Goal: Task Accomplishment & Management: Manage account settings

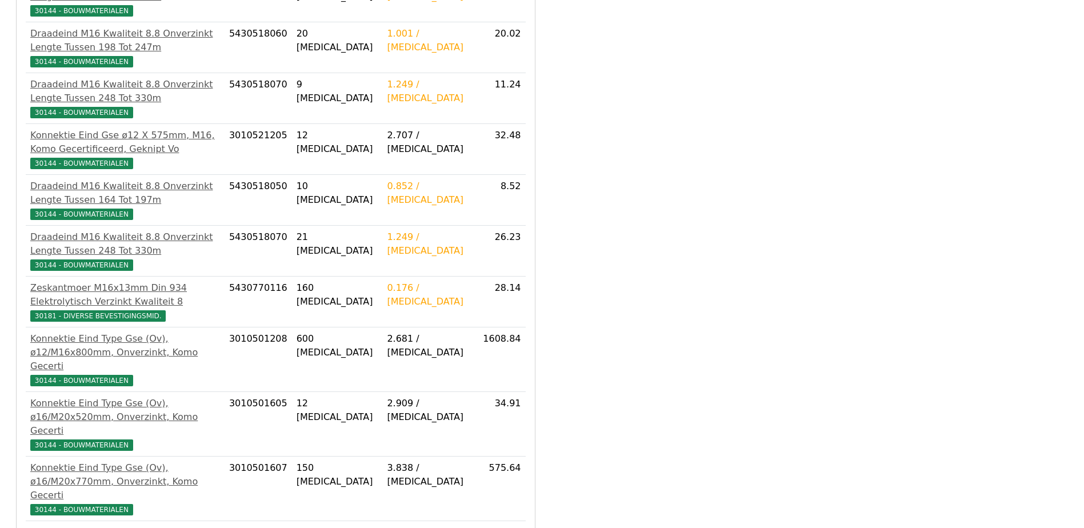
scroll to position [1397, 0]
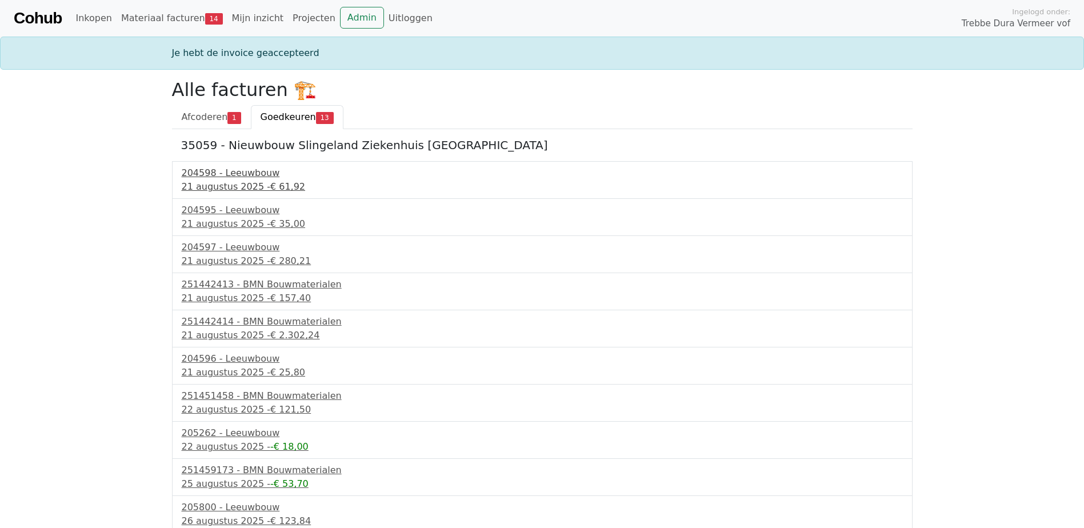
click at [242, 177] on div "204598 - Leeuwbouw" at bounding box center [542, 173] width 721 height 14
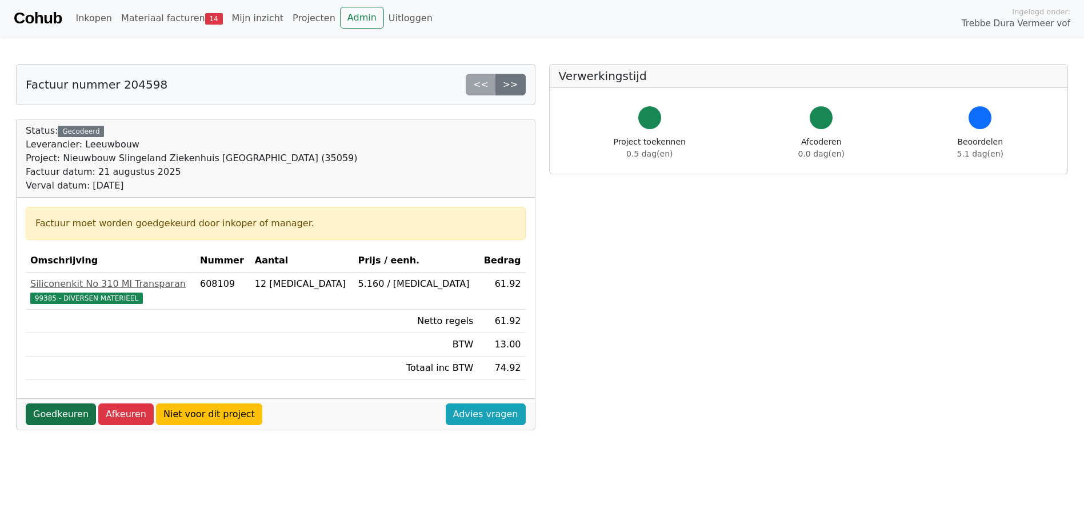
click at [65, 417] on link "Goedkeuren" at bounding box center [61, 415] width 70 height 22
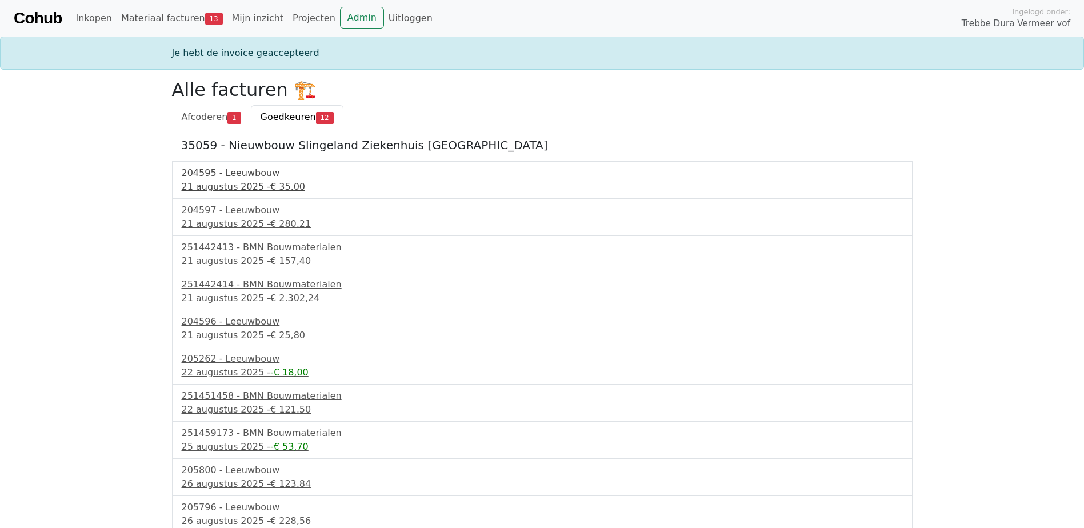
click at [231, 193] on div "21 augustus 2025 - € 35,00" at bounding box center [542, 187] width 721 height 14
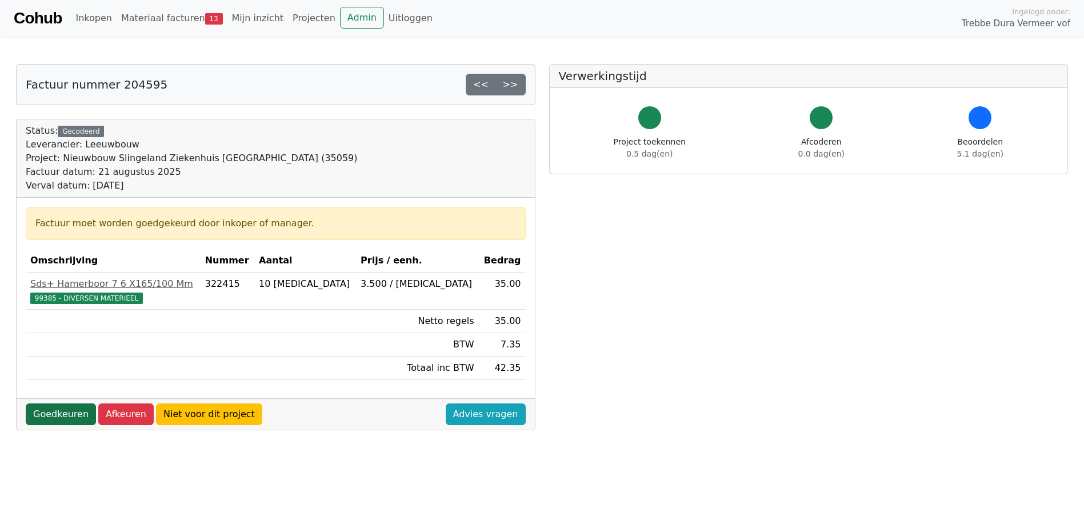
click at [67, 412] on link "Goedkeuren" at bounding box center [61, 415] width 70 height 22
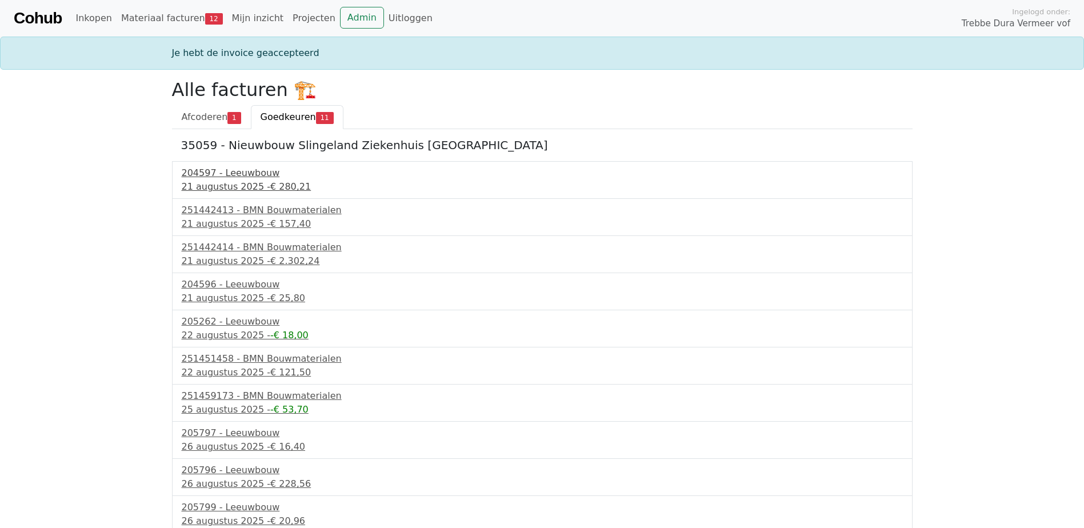
click at [222, 180] on div "204597 - Leeuwbouw" at bounding box center [542, 173] width 721 height 14
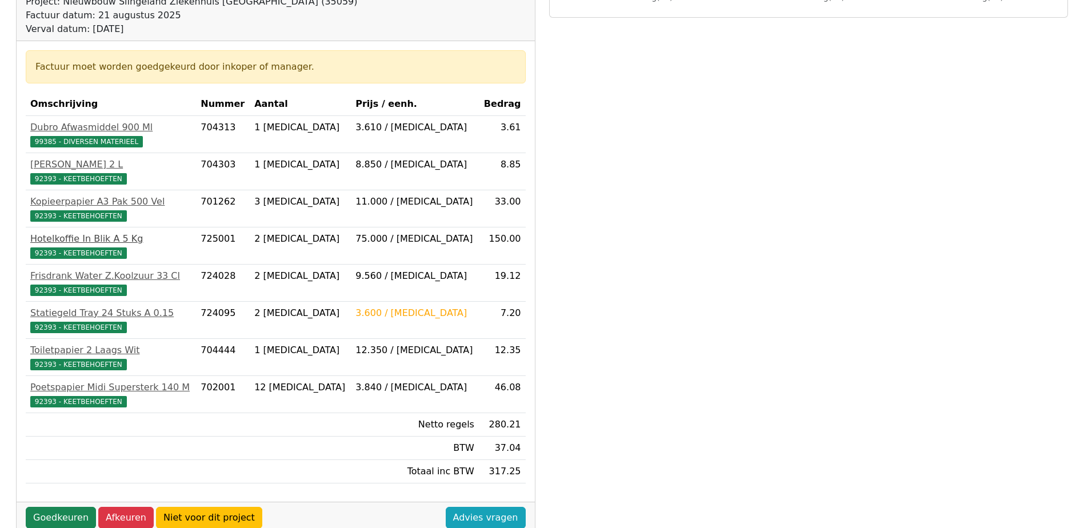
scroll to position [229, 0]
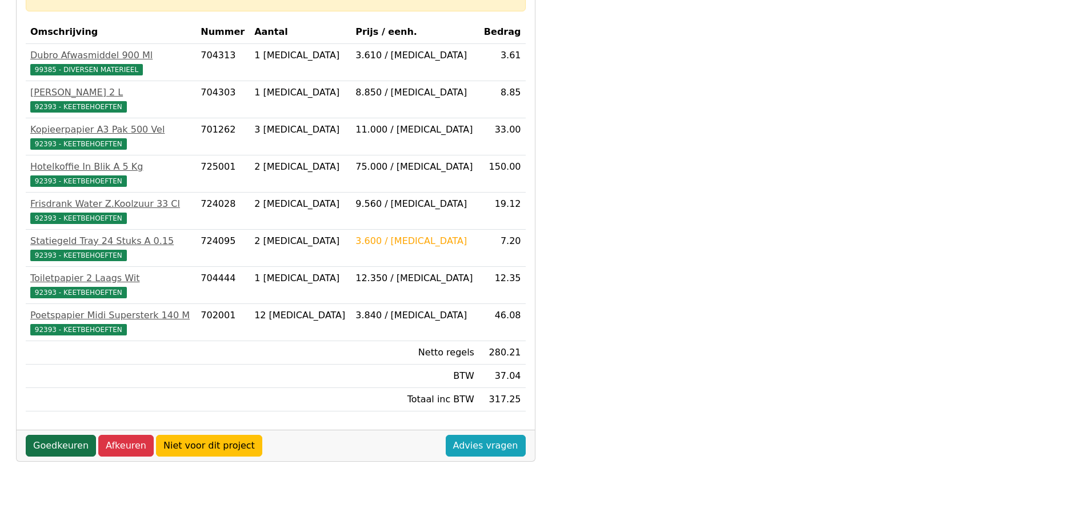
click at [62, 440] on link "Goedkeuren" at bounding box center [61, 446] width 70 height 22
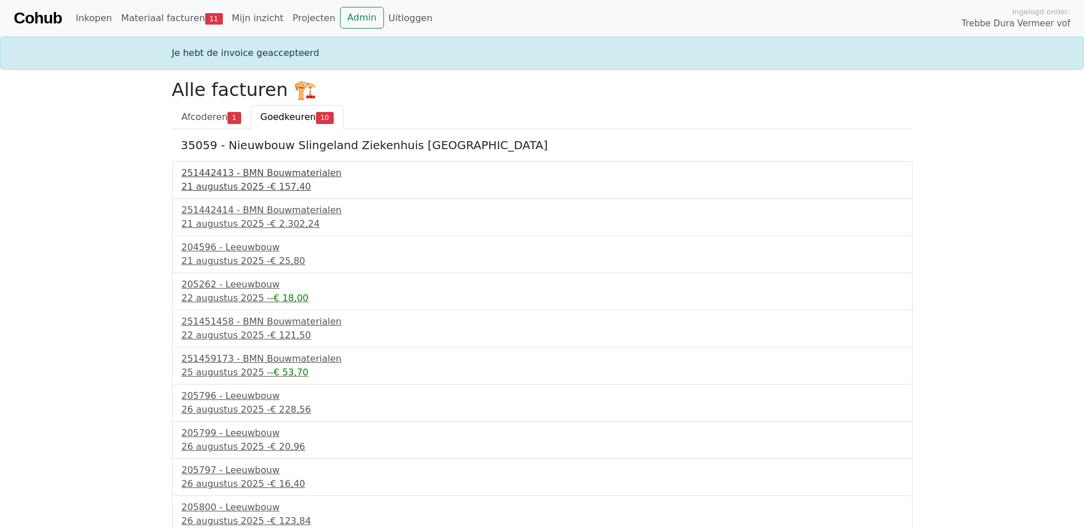
click at [252, 183] on div "21 augustus 2025 - € 157,40" at bounding box center [542, 187] width 721 height 14
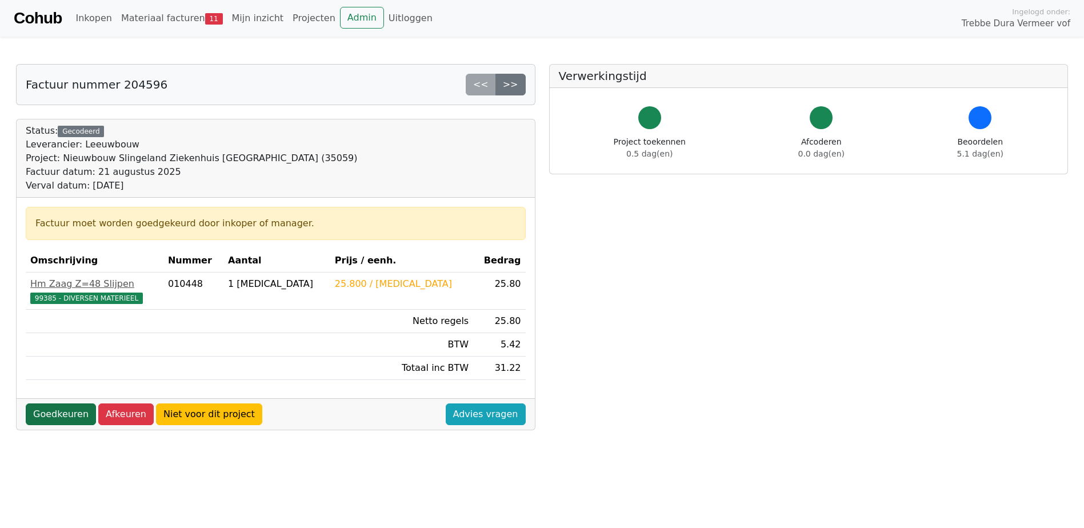
click at [73, 412] on link "Goedkeuren" at bounding box center [61, 415] width 70 height 22
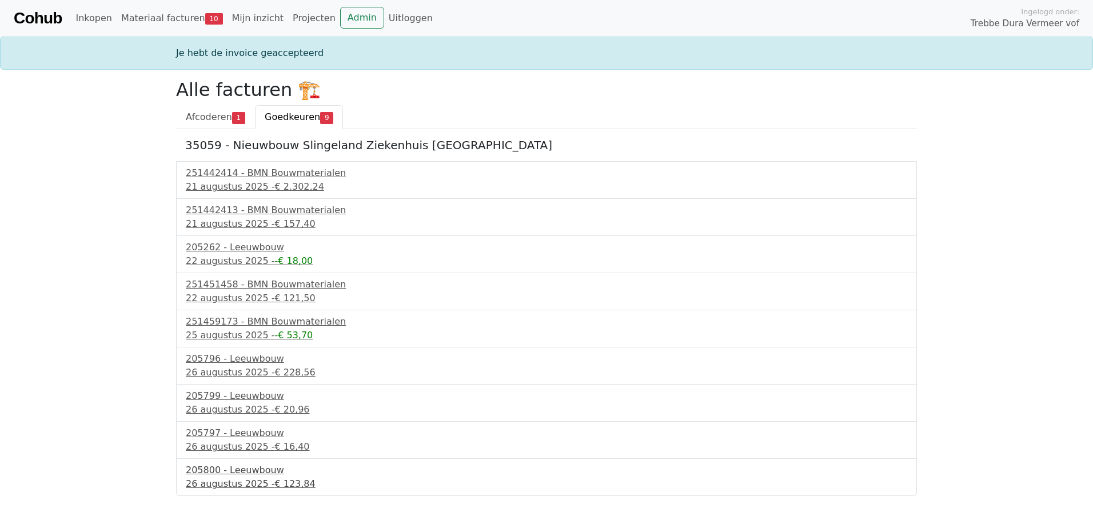
click at [229, 473] on div "205800 - Leeuwbouw" at bounding box center [546, 471] width 721 height 14
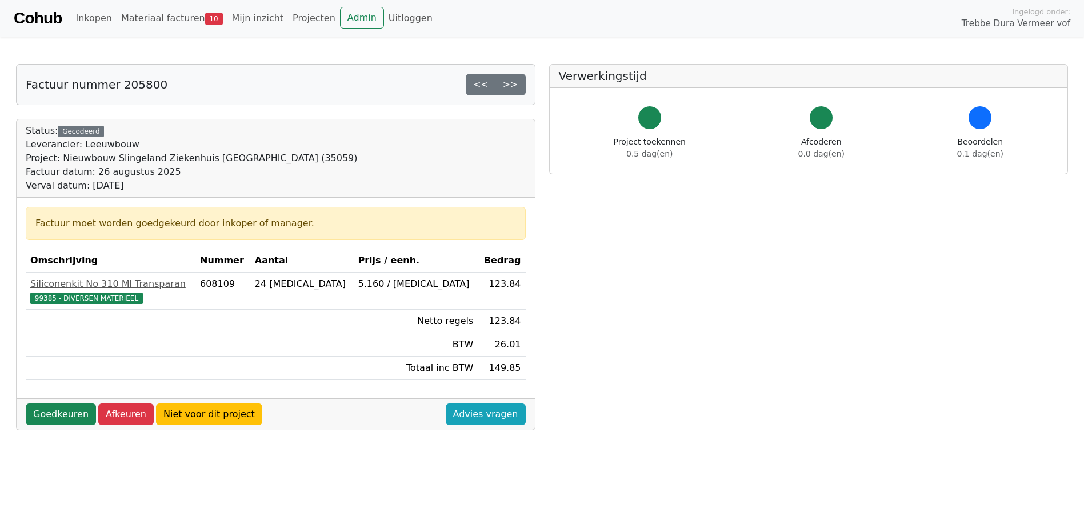
click at [65, 417] on link "Goedkeuren" at bounding box center [61, 415] width 70 height 22
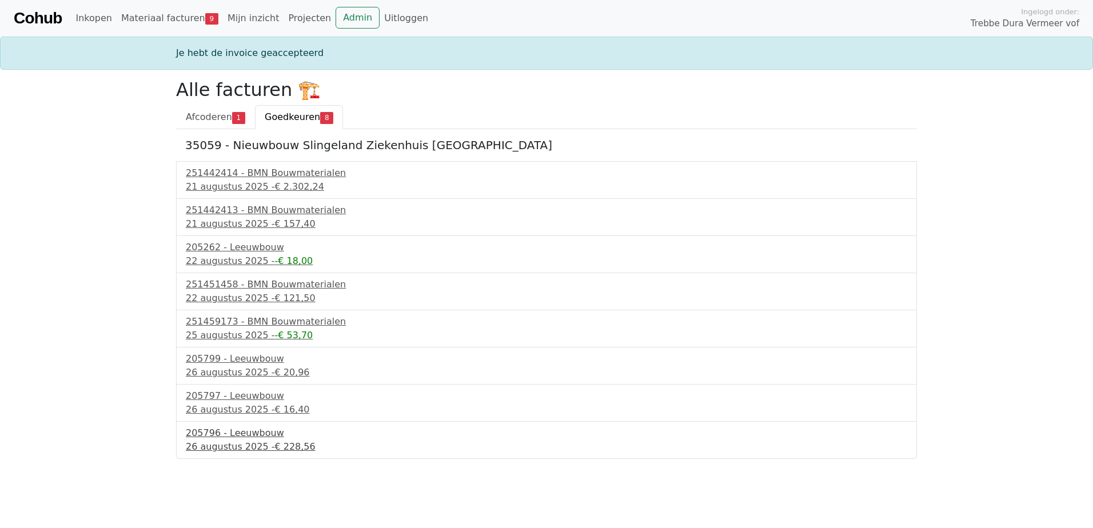
click at [240, 433] on div "205796 - Leeuwbouw" at bounding box center [546, 433] width 721 height 14
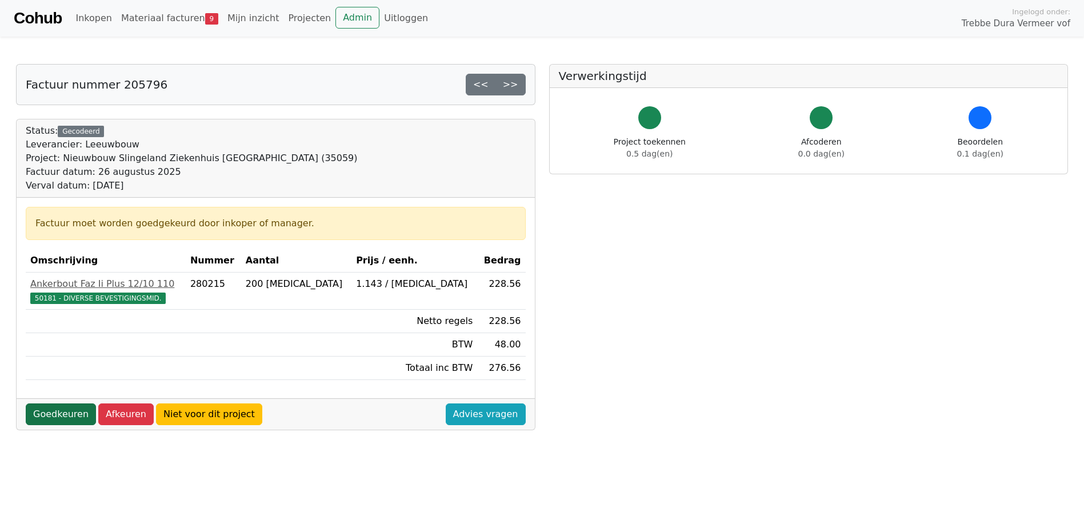
click at [81, 414] on link "Goedkeuren" at bounding box center [61, 415] width 70 height 22
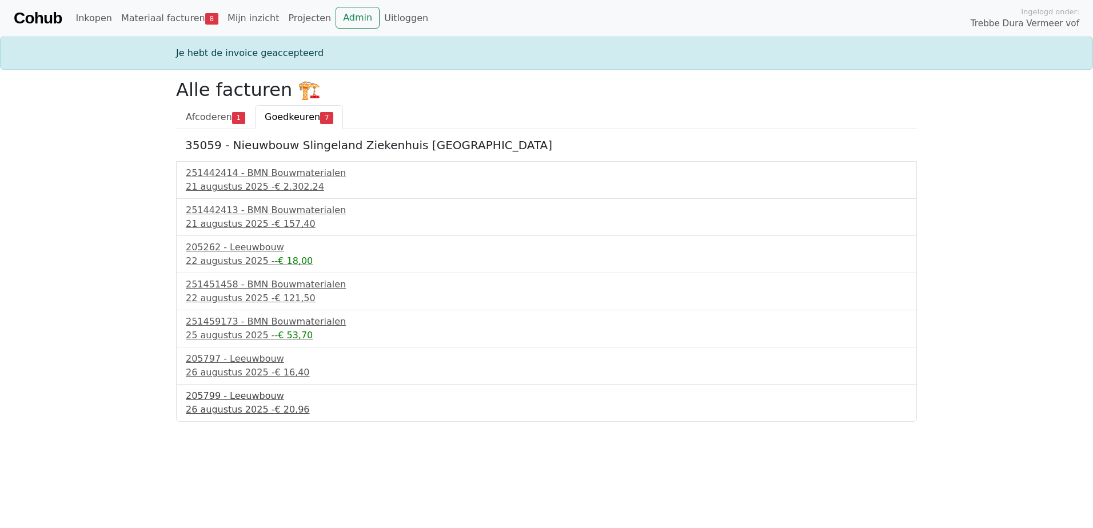
click at [236, 400] on div "205799 - Leeuwbouw" at bounding box center [546, 396] width 721 height 14
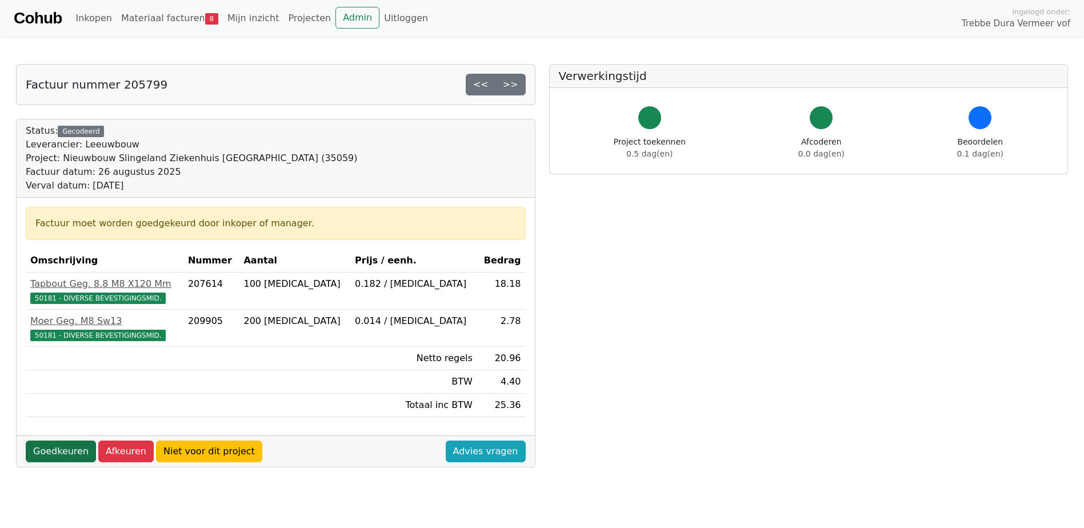
click at [71, 456] on link "Goedkeuren" at bounding box center [61, 452] width 70 height 22
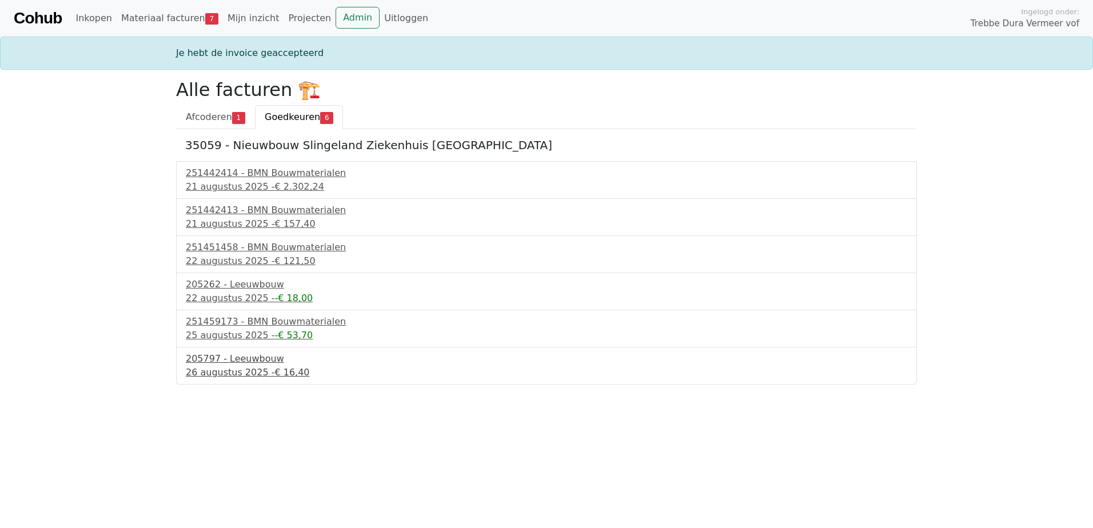
click at [251, 365] on div "205797 - Leeuwbouw" at bounding box center [546, 359] width 721 height 14
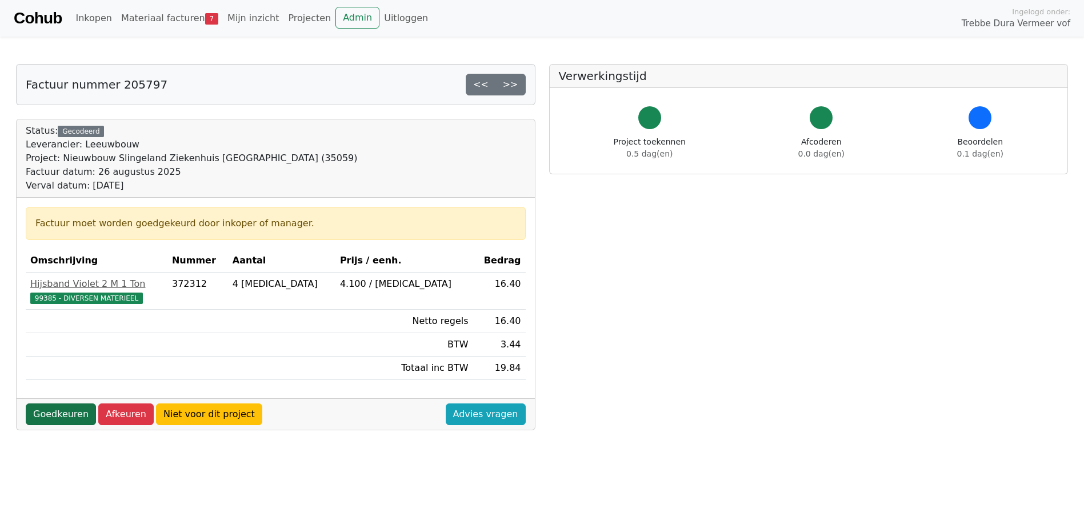
click at [73, 417] on link "Goedkeuren" at bounding box center [61, 415] width 70 height 22
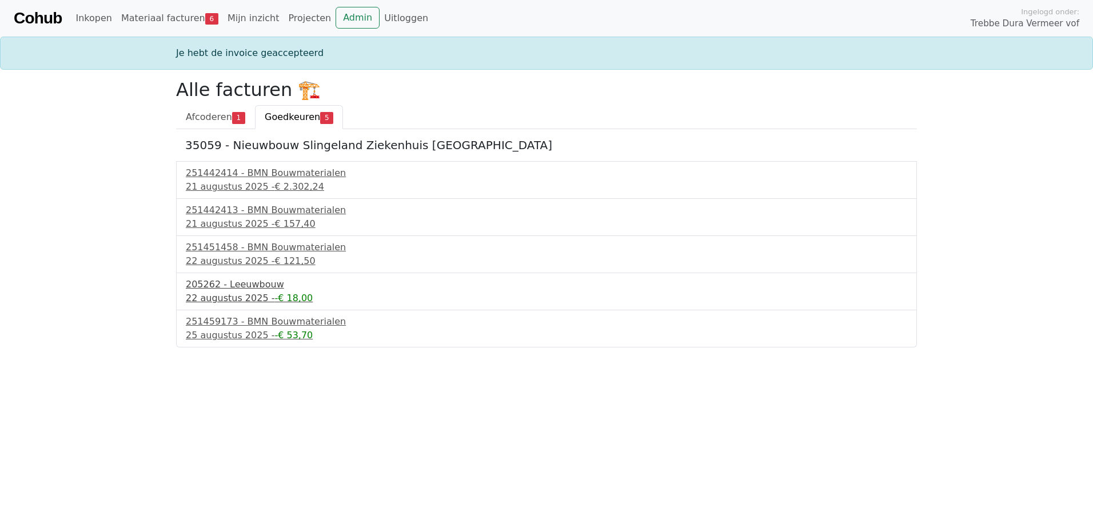
click at [264, 290] on div "205262 - Leeuwbouw" at bounding box center [546, 285] width 721 height 14
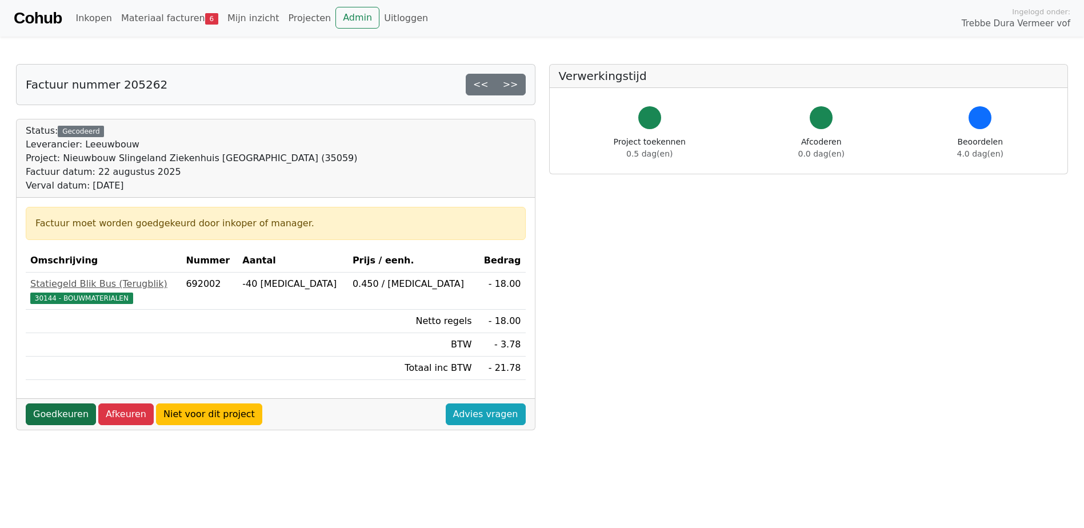
click at [59, 413] on link "Goedkeuren" at bounding box center [61, 415] width 70 height 22
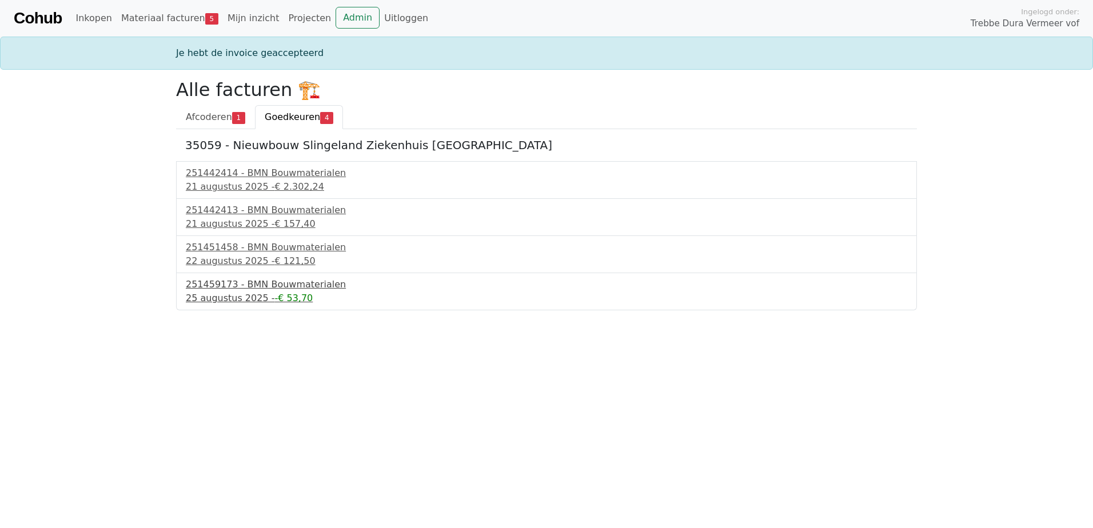
click at [274, 294] on span "-€ 53,70" at bounding box center [293, 298] width 38 height 11
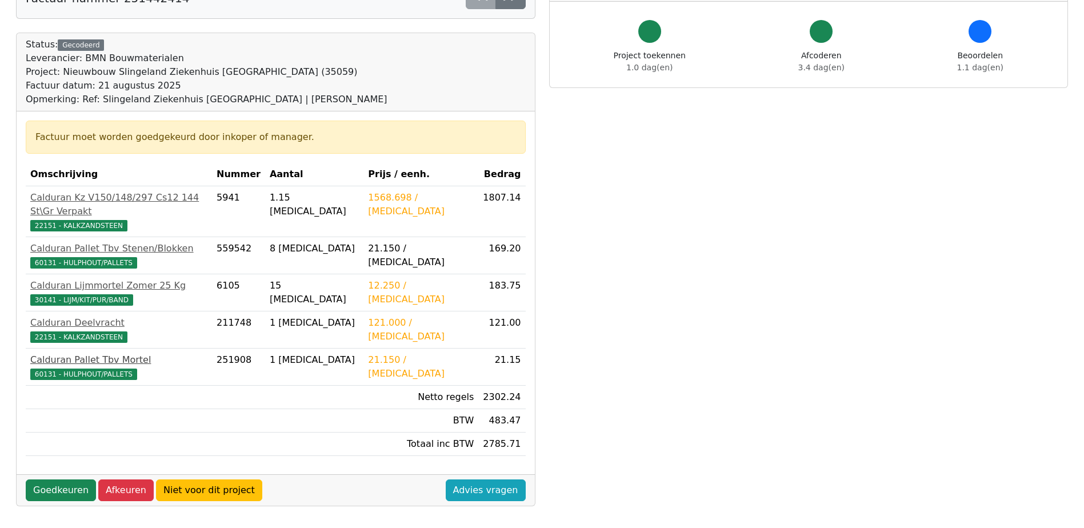
scroll to position [172, 0]
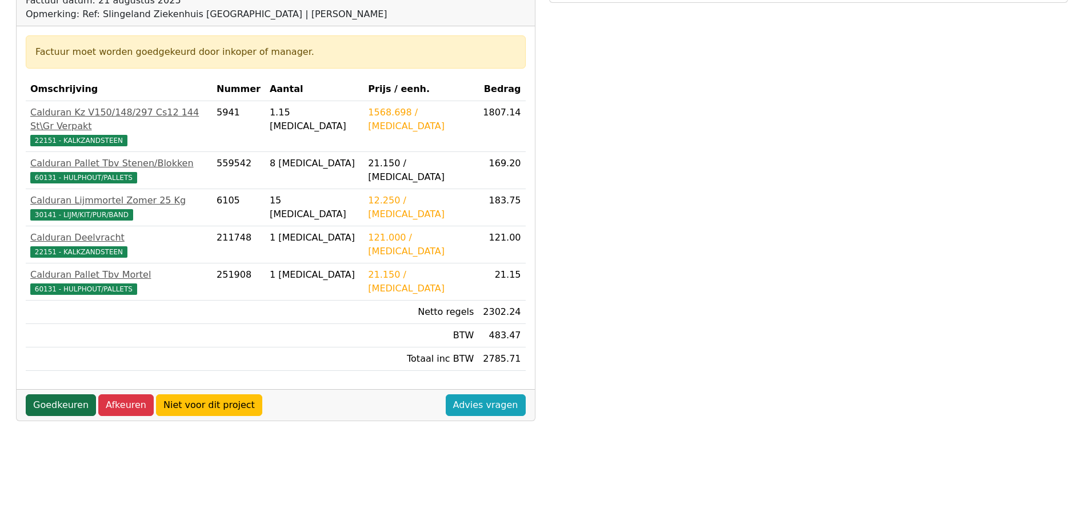
click at [71, 396] on link "Goedkeuren" at bounding box center [61, 405] width 70 height 22
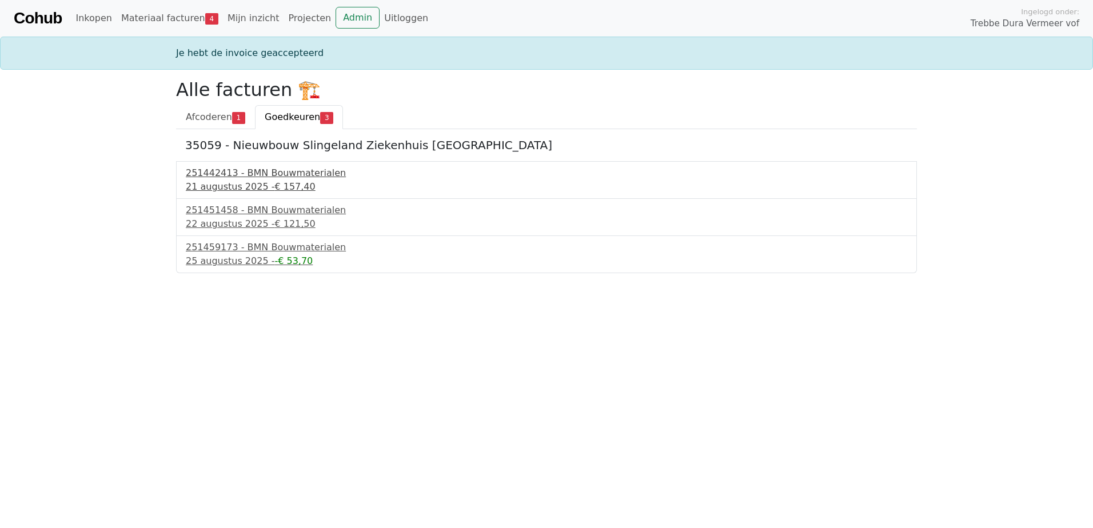
click at [285, 184] on span "€ 157,40" at bounding box center [294, 186] width 41 height 11
click at [280, 216] on div "251451458 - BMN Bouwmaterialen" at bounding box center [546, 211] width 721 height 14
click at [274, 263] on span "-€ 53,70" at bounding box center [293, 261] width 38 height 11
click at [244, 216] on div "251451458 - BMN Bouwmaterialen" at bounding box center [546, 211] width 721 height 14
click at [272, 180] on div "21 augustus 2025 - € 157,40" at bounding box center [546, 187] width 721 height 14
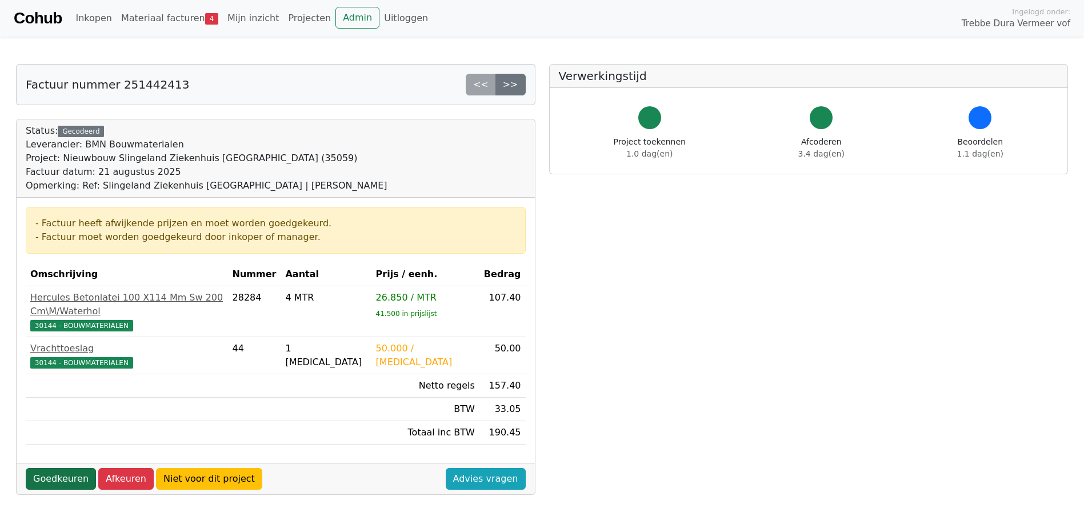
click at [52, 468] on link "Goedkeuren" at bounding box center [61, 479] width 70 height 22
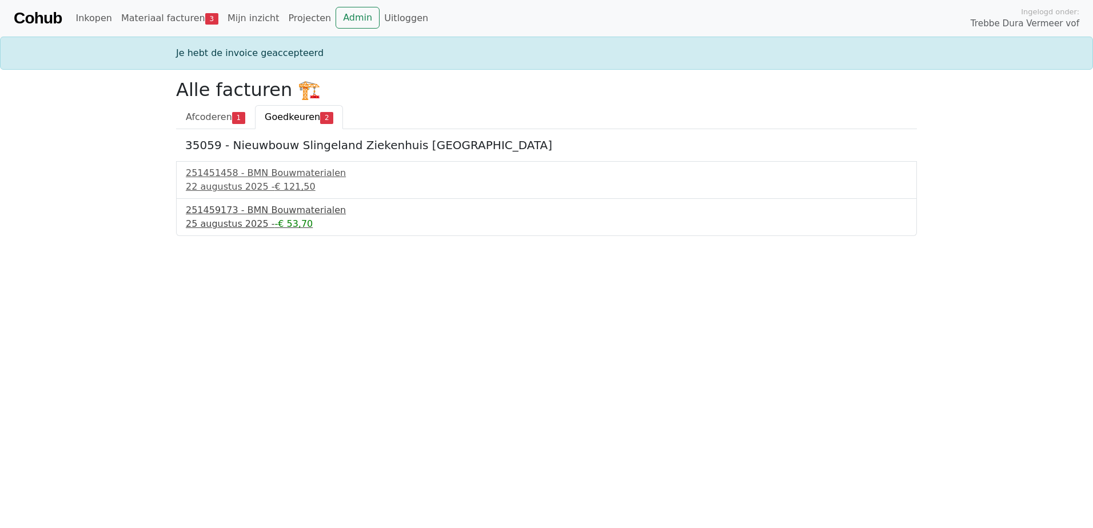
click at [238, 214] on div "251459173 - BMN Bouwmaterialen" at bounding box center [546, 211] width 721 height 14
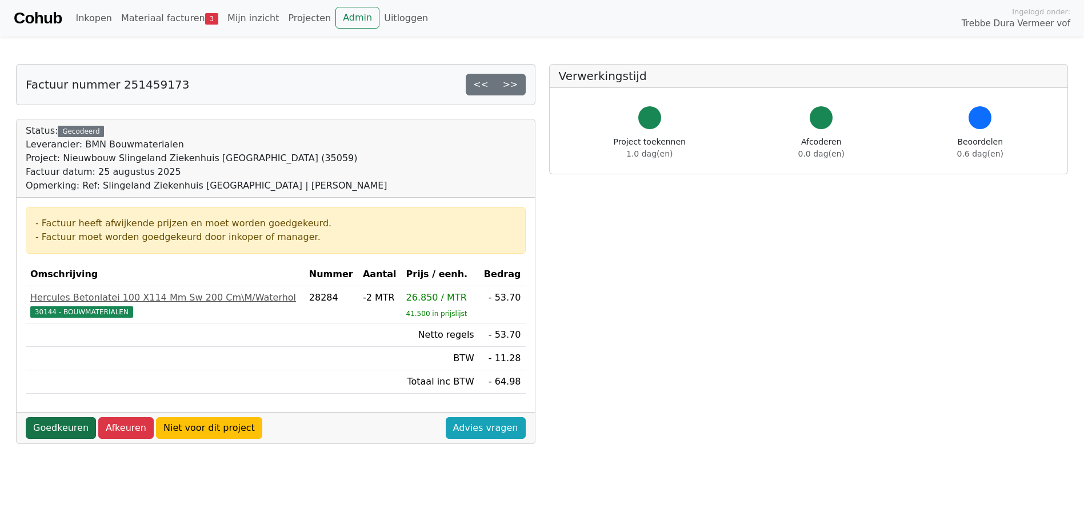
click at [41, 425] on link "Goedkeuren" at bounding box center [61, 428] width 70 height 22
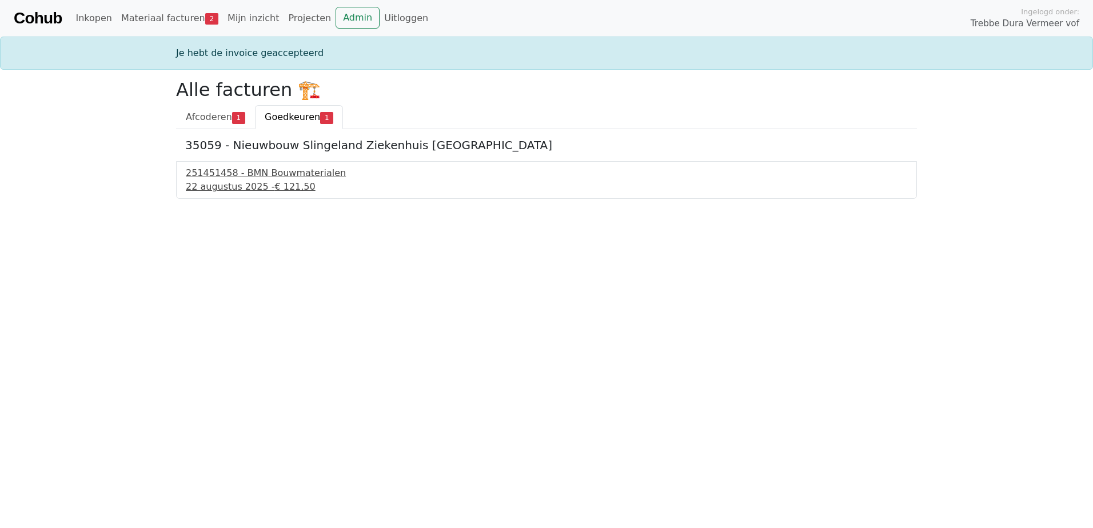
click at [263, 173] on div "251451458 - BMN Bouwmaterialen" at bounding box center [546, 173] width 721 height 14
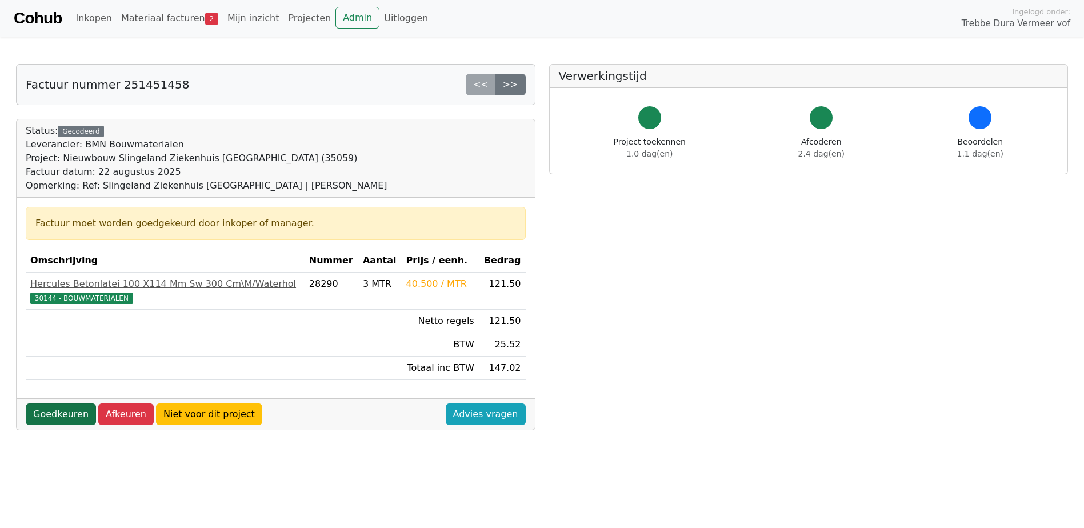
click at [73, 412] on link "Goedkeuren" at bounding box center [61, 415] width 70 height 22
